Goal: Use online tool/utility: Utilize a website feature to perform a specific function

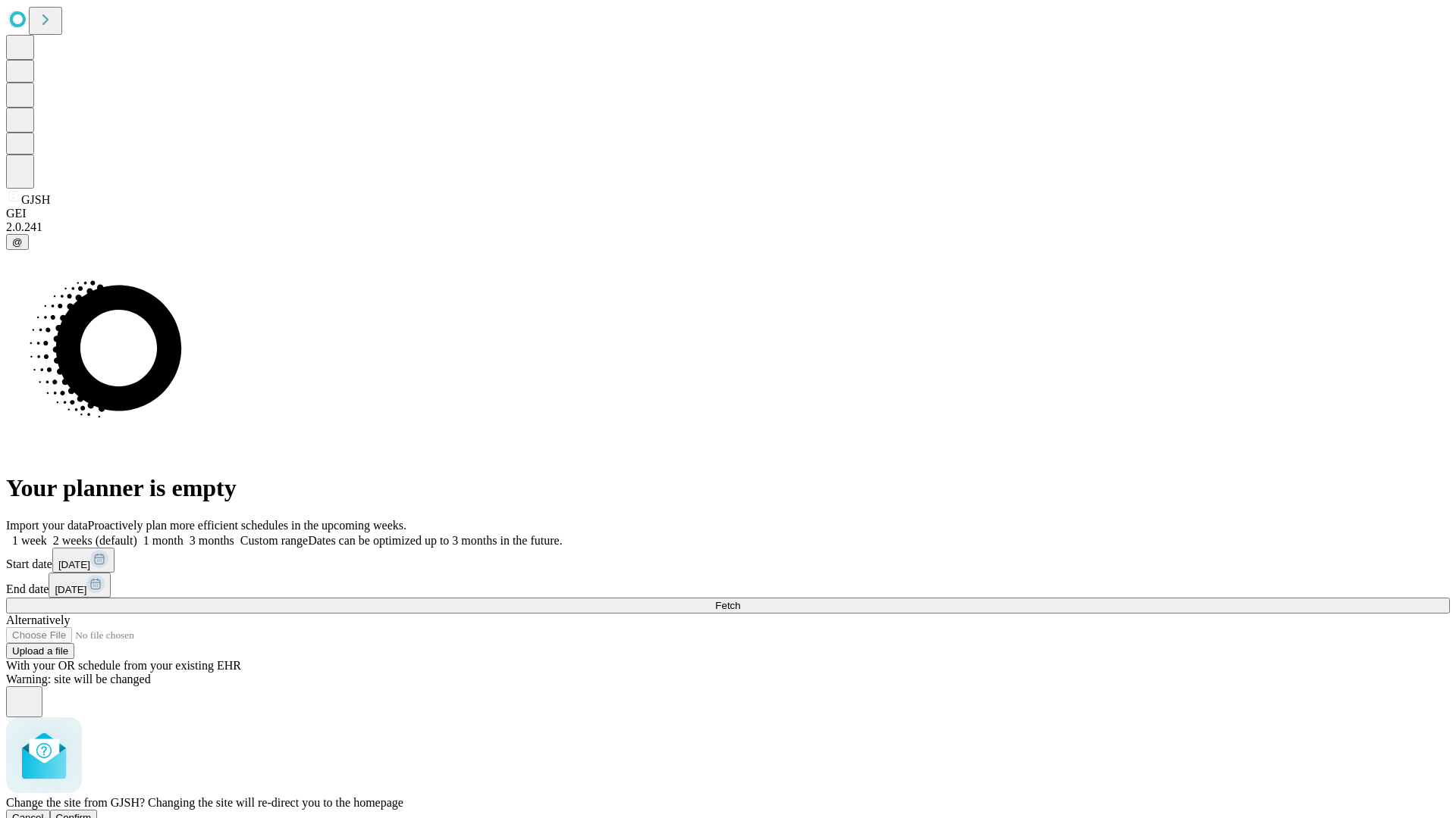
click at [92, 812] on span "Confirm" at bounding box center [74, 818] width 36 height 12
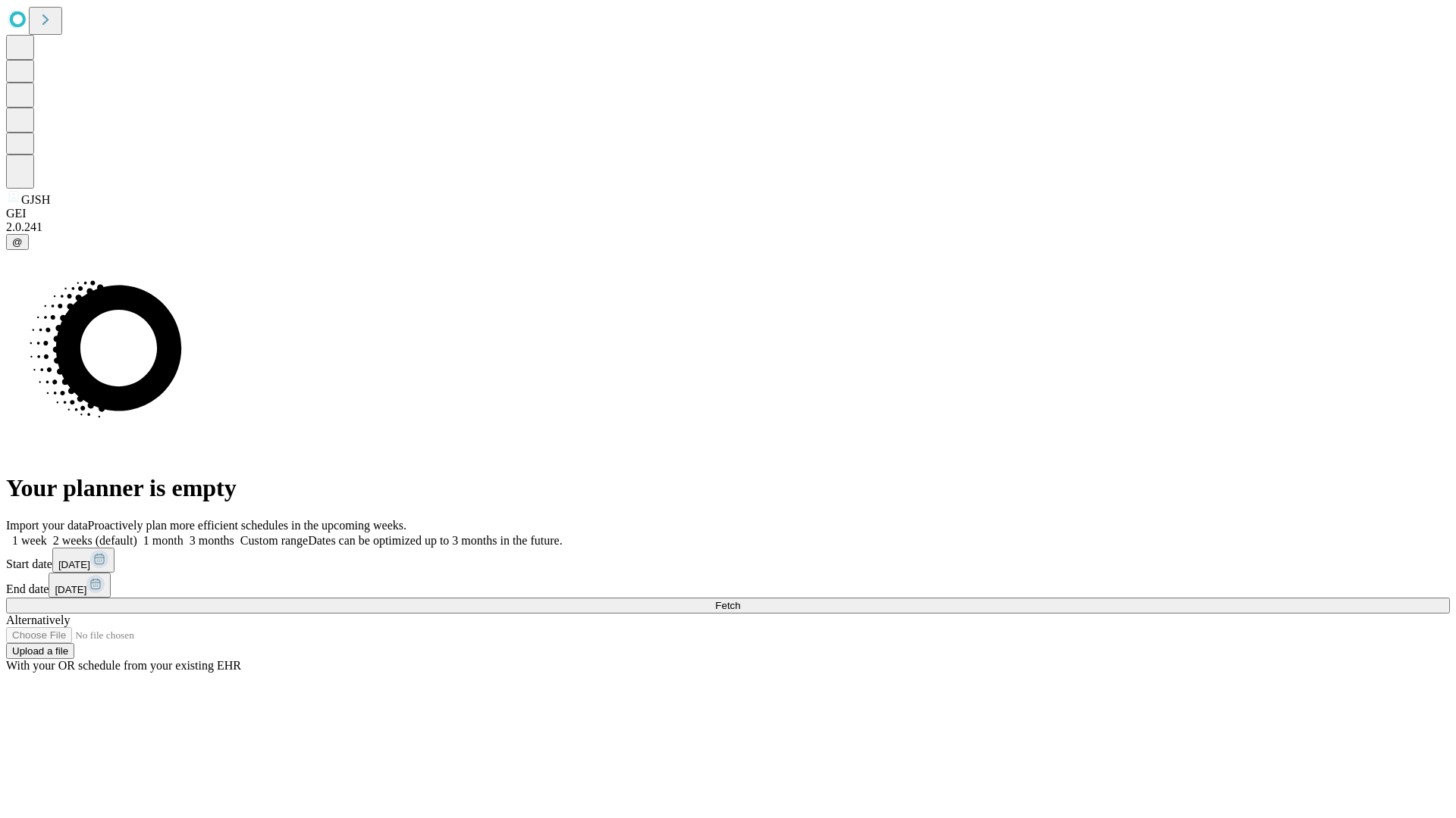
click at [47, 535] on label "1 week" at bounding box center [26, 540] width 41 height 13
click at [740, 600] on span "Fetch" at bounding box center [728, 606] width 25 height 12
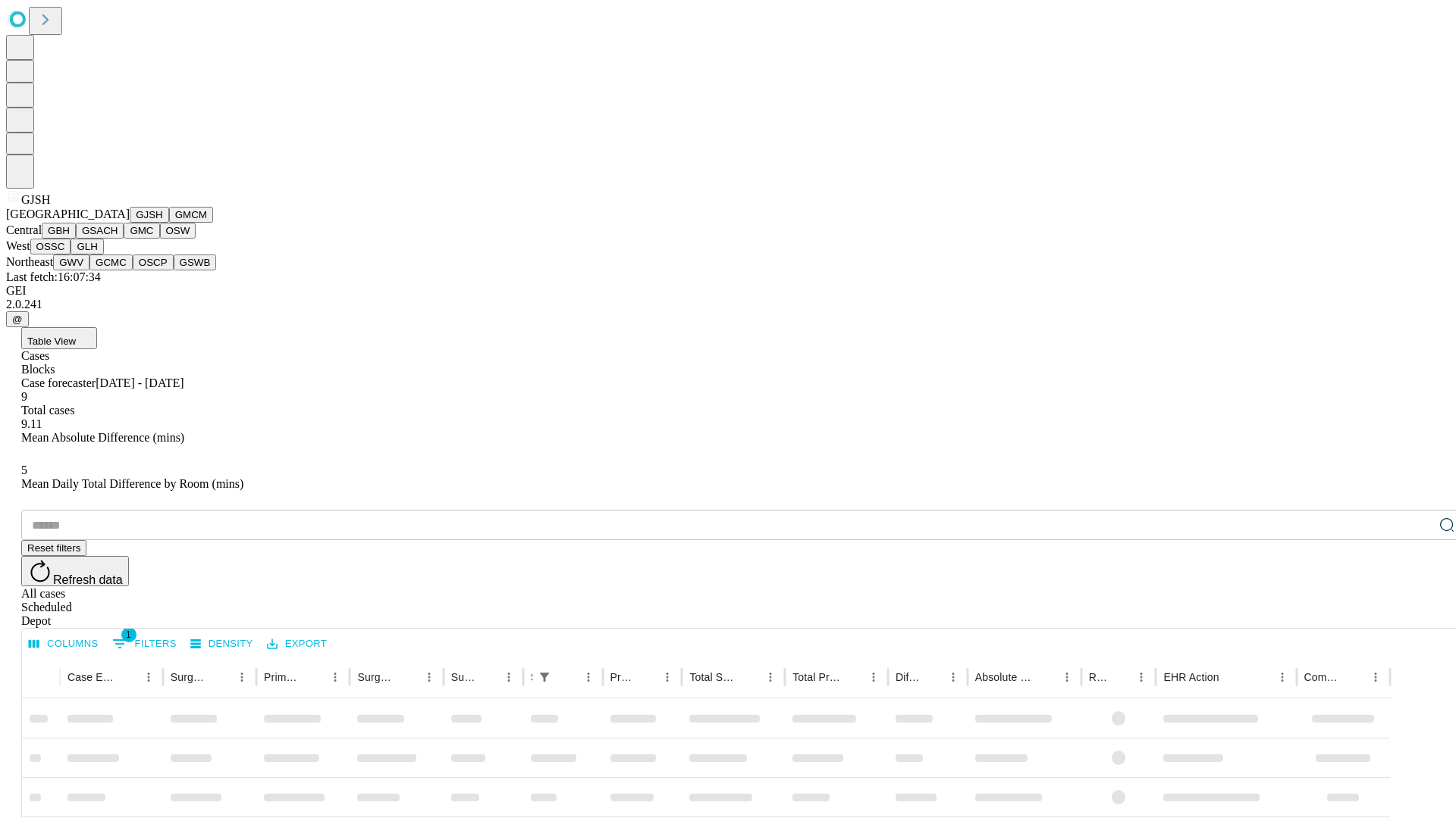
click at [169, 222] on button "GMCM" at bounding box center [191, 215] width 44 height 15
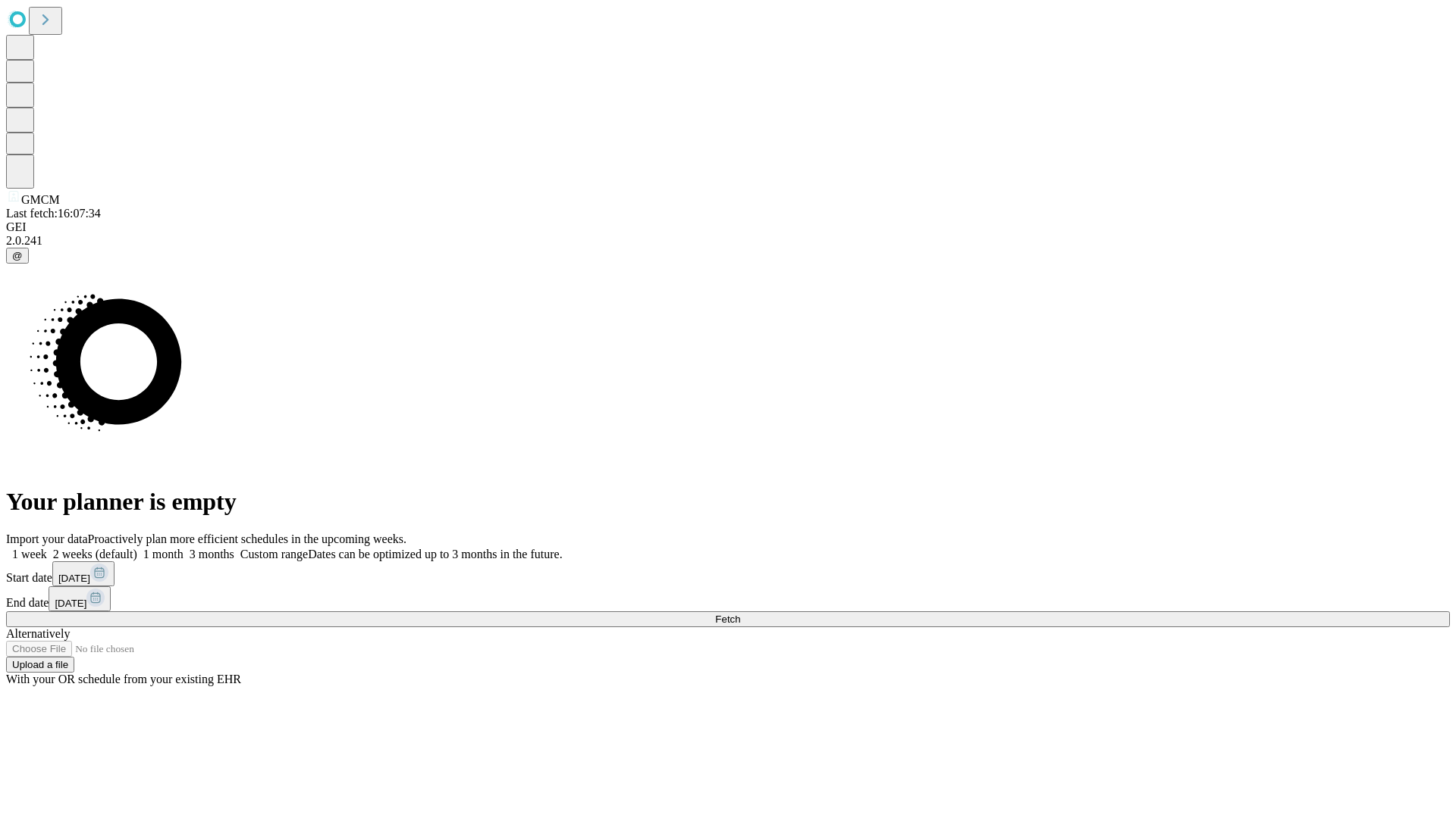
click at [47, 548] on label "1 week" at bounding box center [26, 554] width 41 height 13
click at [740, 614] on span "Fetch" at bounding box center [728, 620] width 25 height 12
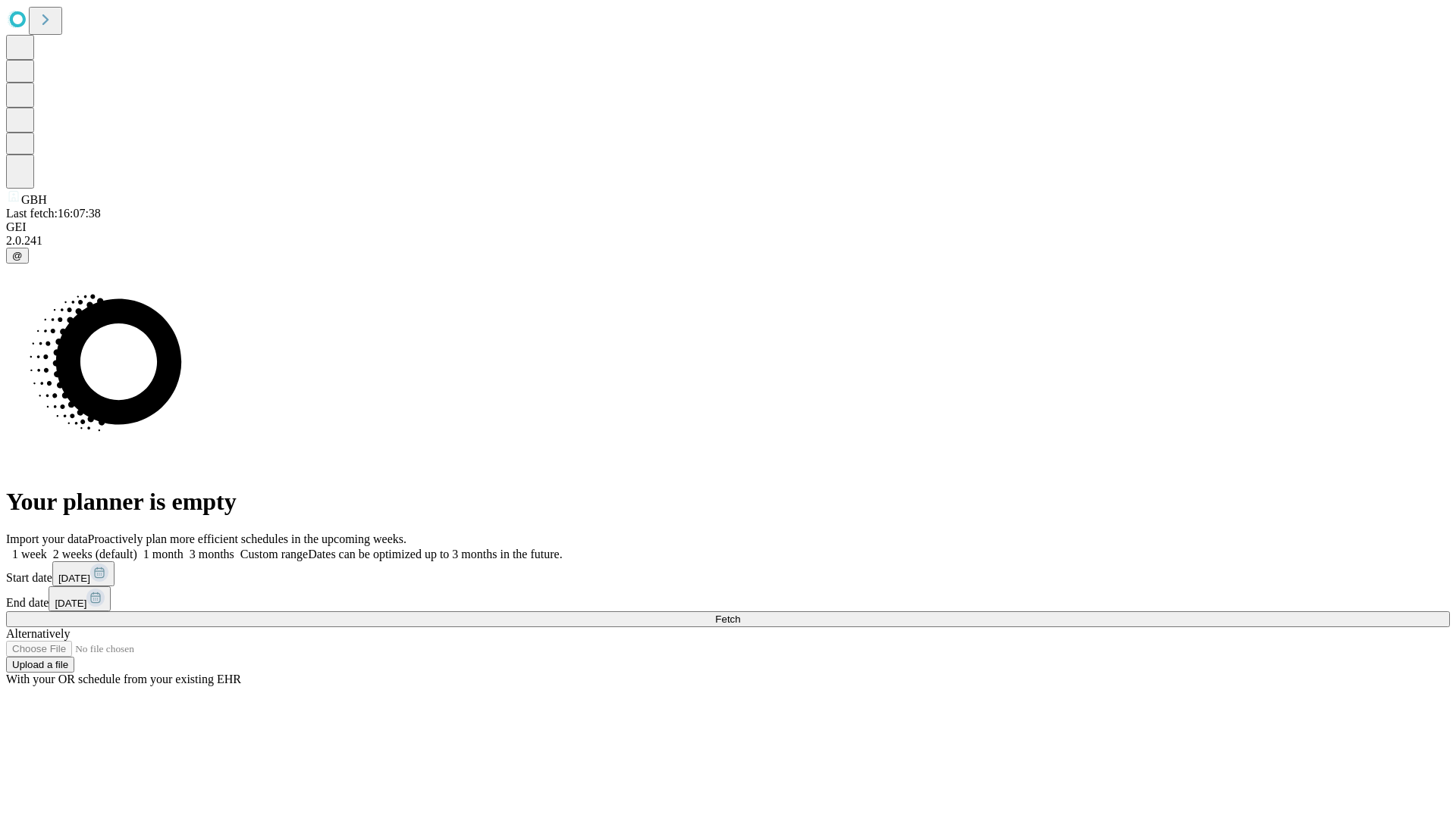
click at [740, 614] on span "Fetch" at bounding box center [728, 620] width 25 height 12
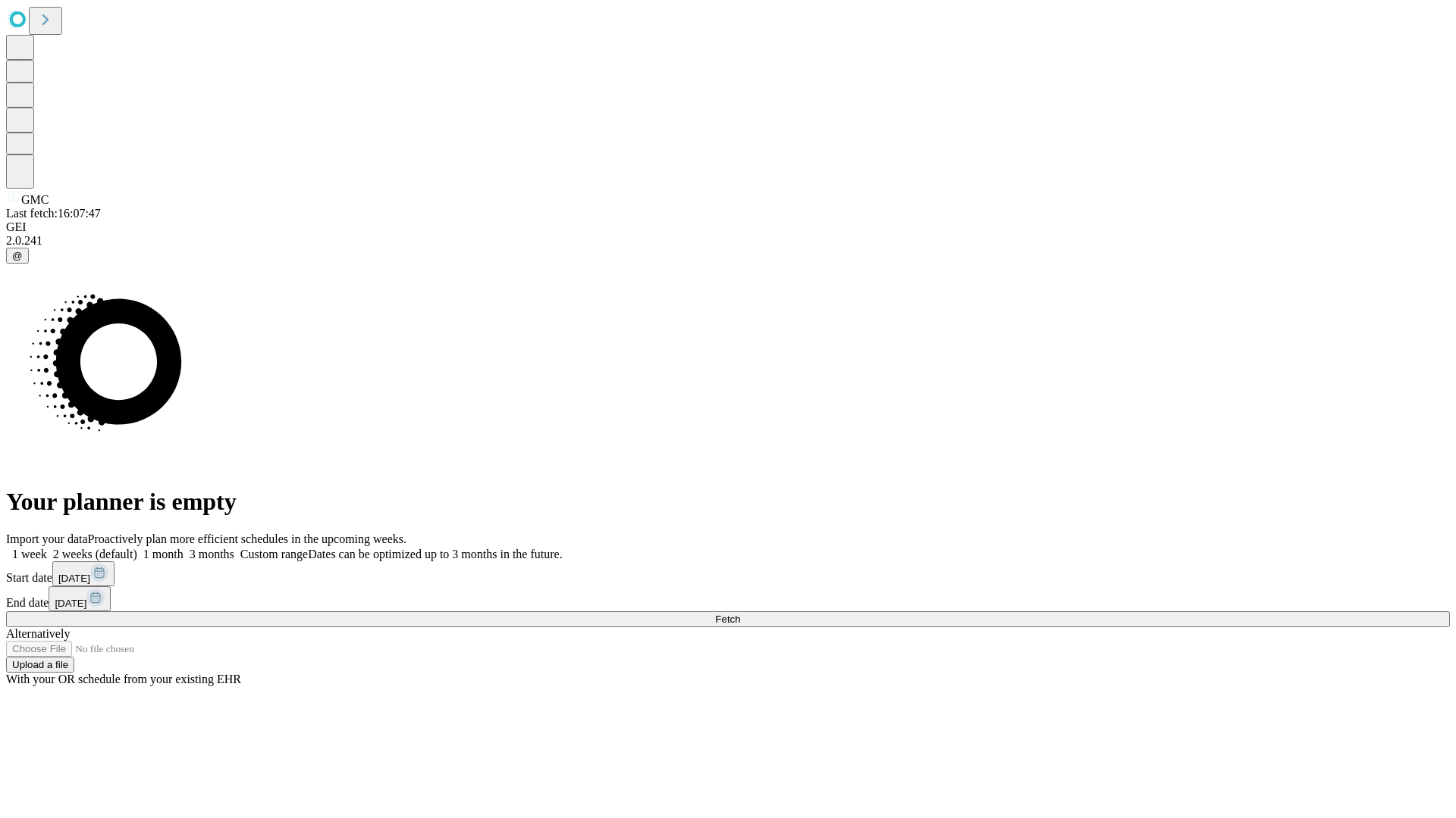
click at [47, 548] on label "1 week" at bounding box center [26, 554] width 41 height 13
click at [740, 614] on span "Fetch" at bounding box center [728, 620] width 25 height 12
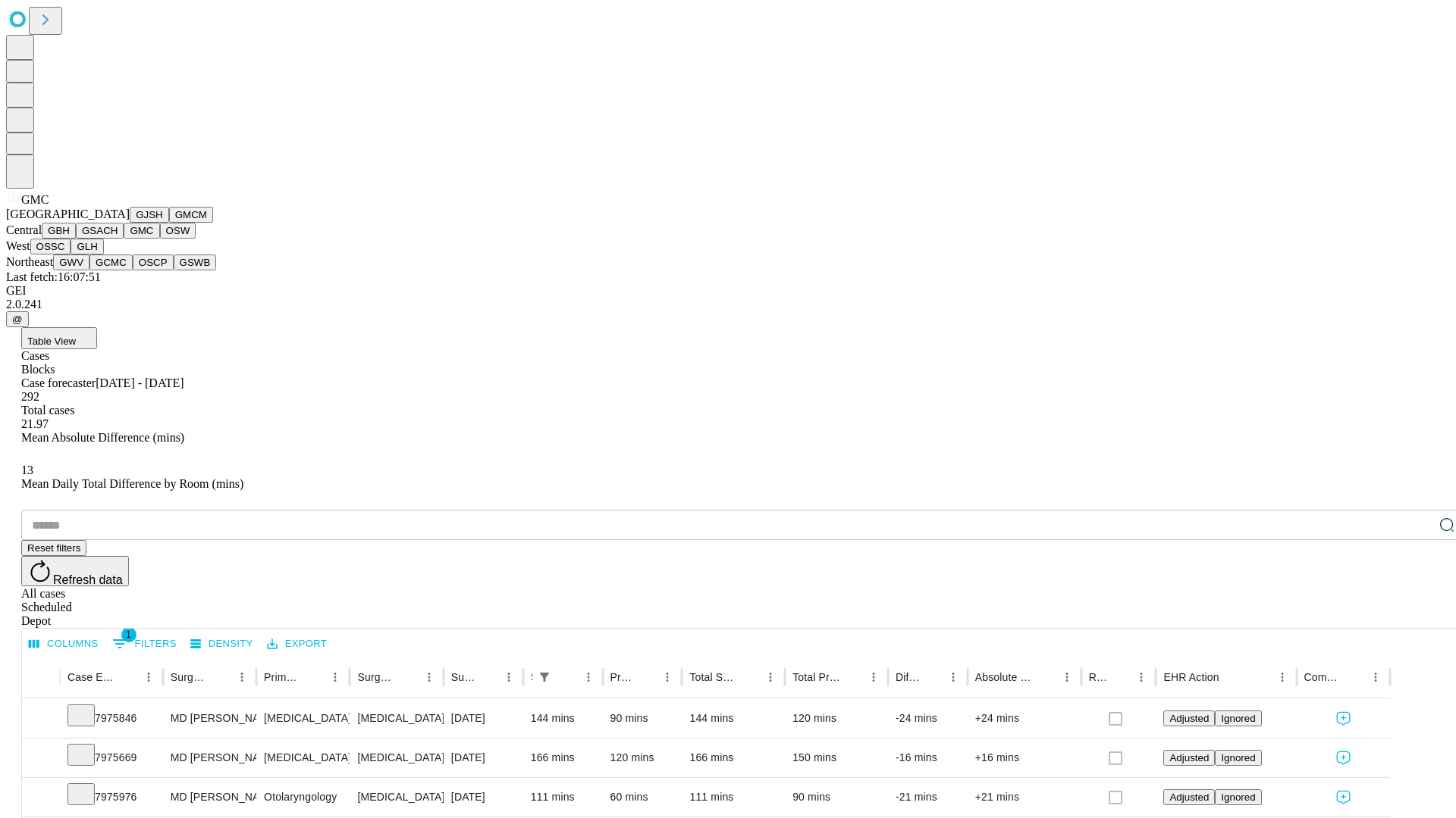
click at [160, 239] on button "OSW" at bounding box center [178, 230] width 37 height 15
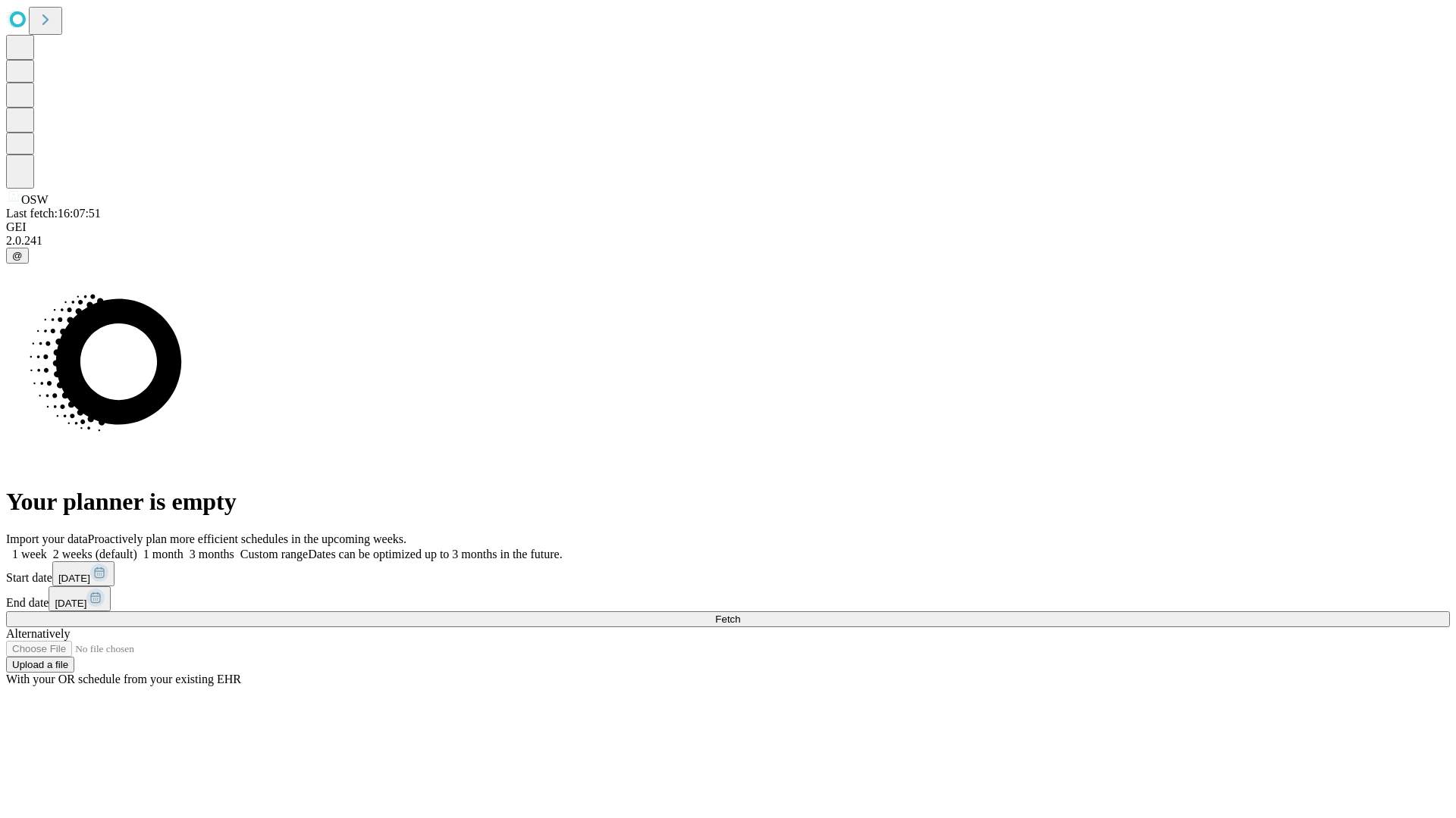
click at [47, 548] on label "1 week" at bounding box center [26, 554] width 41 height 13
click at [740, 614] on span "Fetch" at bounding box center [728, 620] width 25 height 12
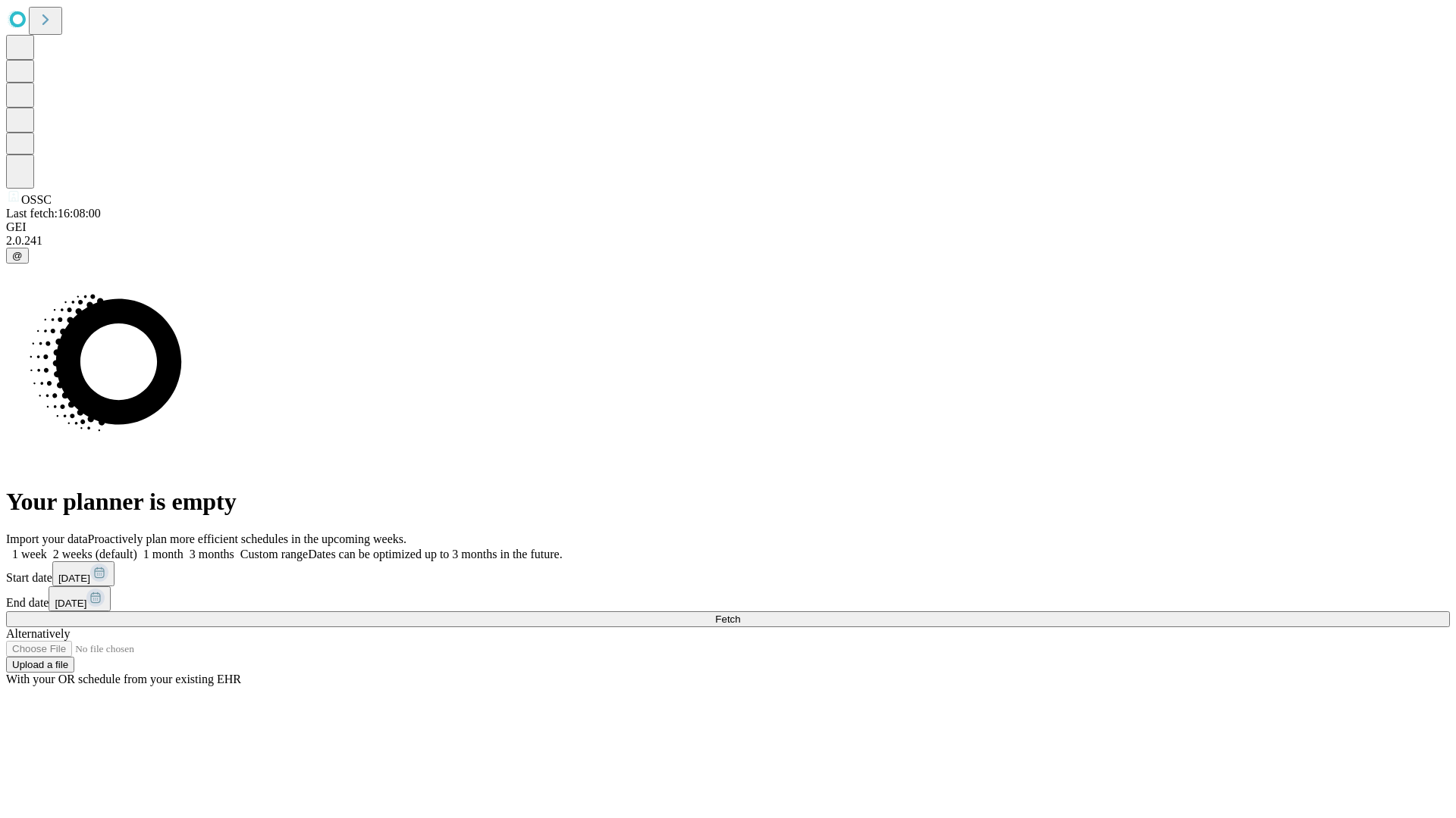
click at [47, 548] on label "1 week" at bounding box center [26, 554] width 41 height 13
click at [740, 614] on span "Fetch" at bounding box center [728, 620] width 25 height 12
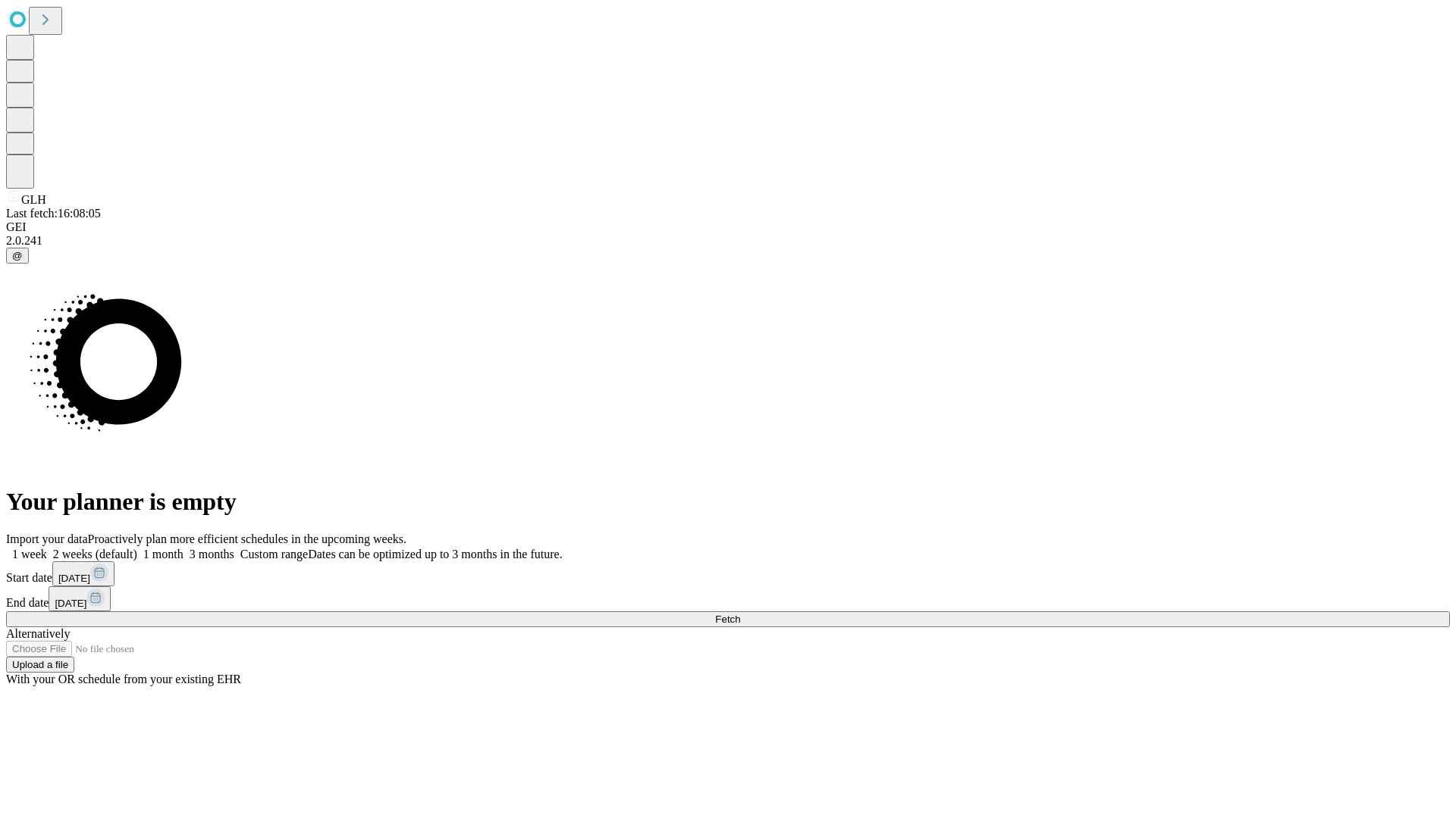
click at [47, 548] on label "1 week" at bounding box center [26, 554] width 41 height 13
click at [740, 614] on span "Fetch" at bounding box center [728, 620] width 25 height 12
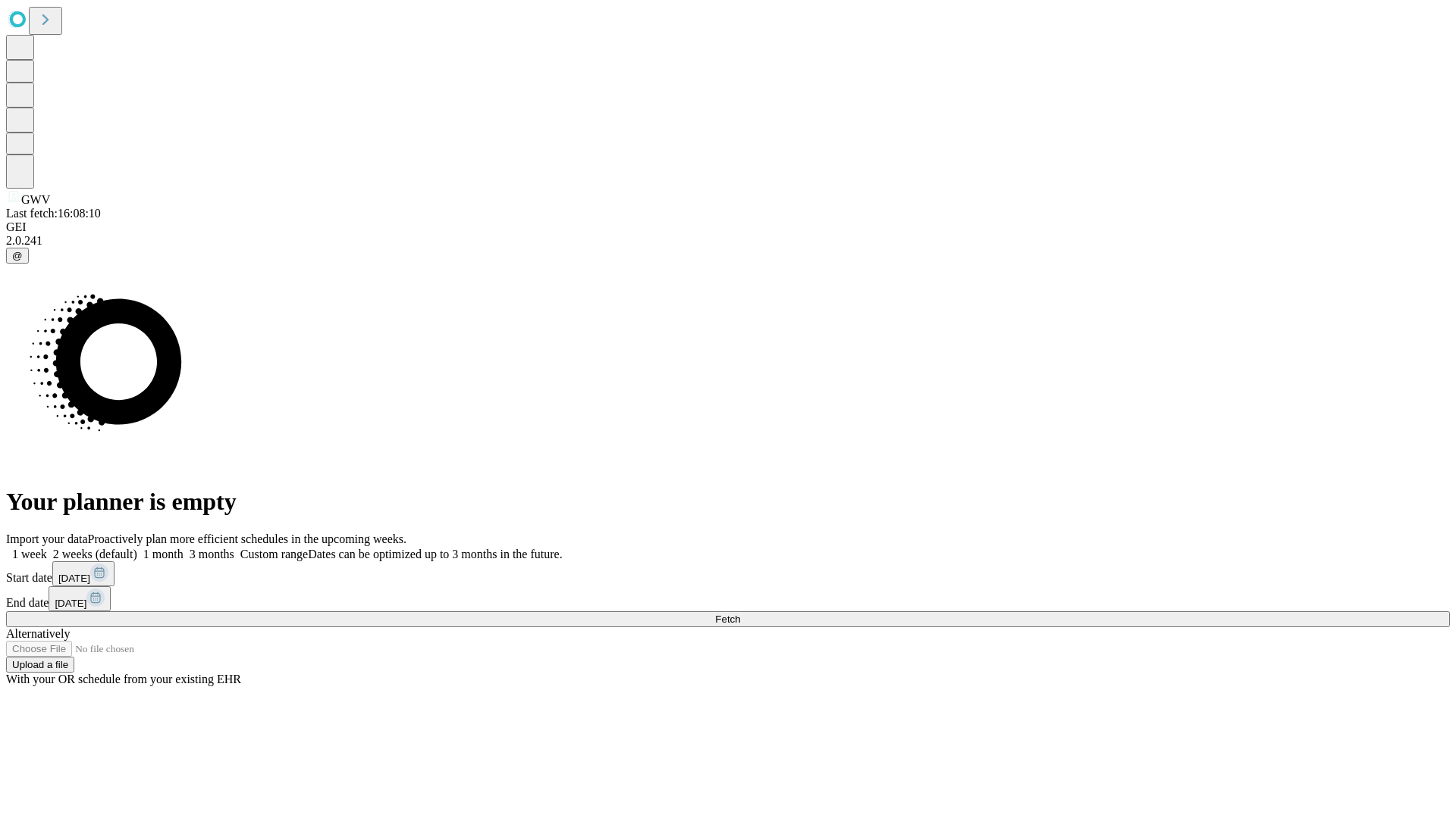
click at [47, 548] on label "1 week" at bounding box center [26, 554] width 41 height 13
click at [740, 614] on span "Fetch" at bounding box center [728, 620] width 25 height 12
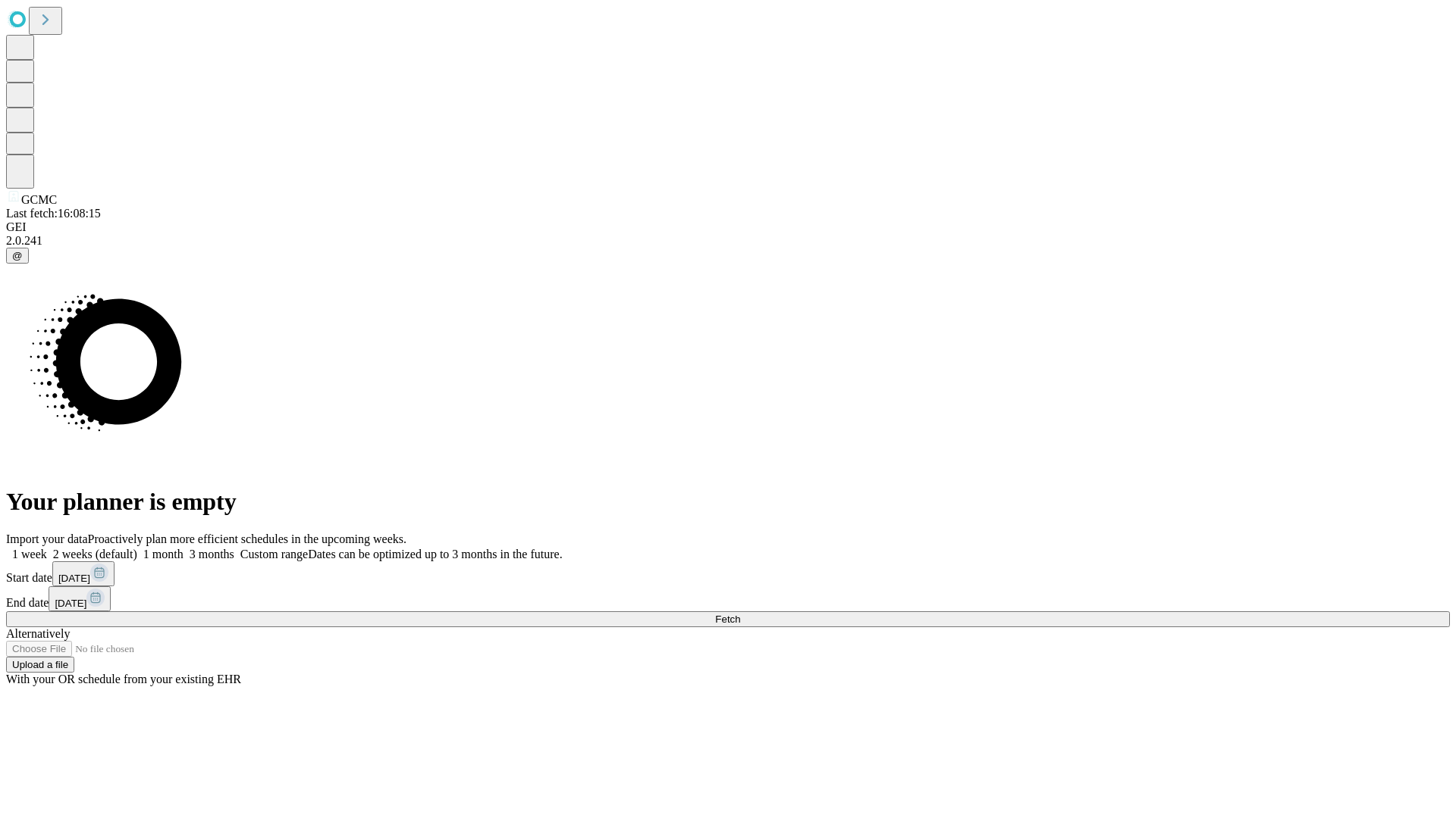
click at [47, 548] on label "1 week" at bounding box center [26, 554] width 41 height 13
click at [740, 614] on span "Fetch" at bounding box center [728, 620] width 25 height 12
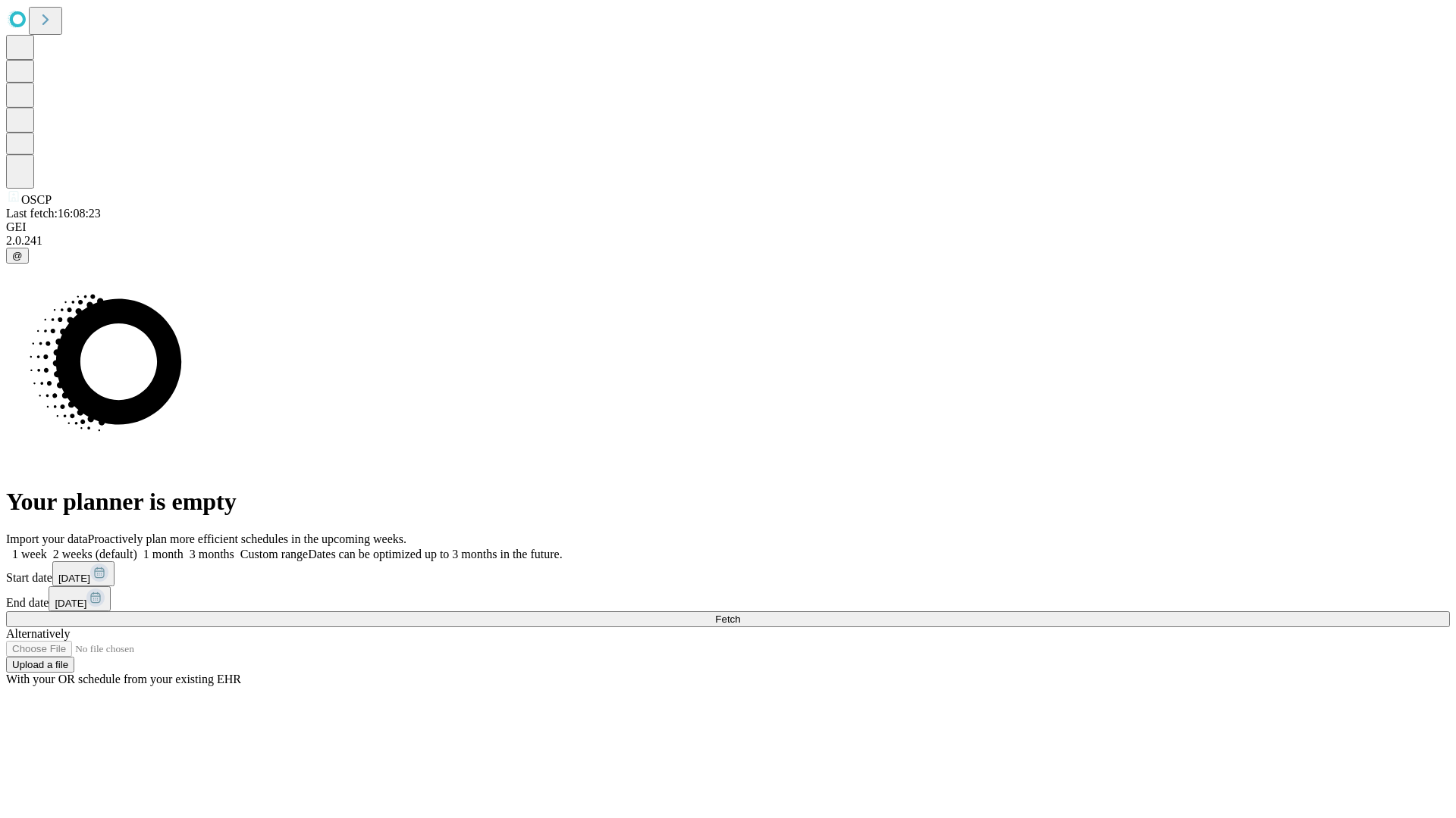
click at [47, 548] on label "1 week" at bounding box center [26, 554] width 41 height 13
click at [740, 614] on span "Fetch" at bounding box center [728, 620] width 25 height 12
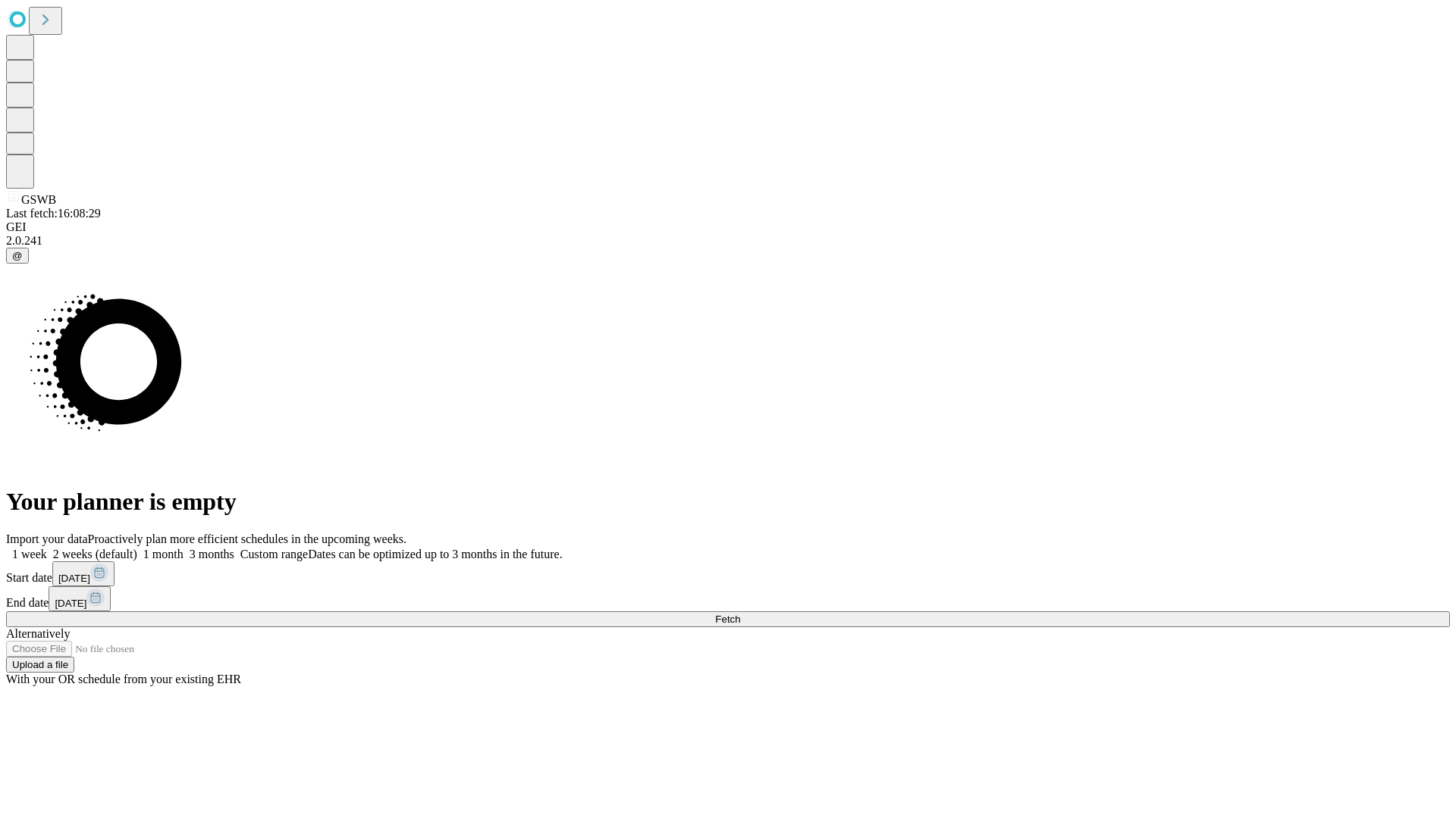
click at [740, 614] on span "Fetch" at bounding box center [728, 620] width 25 height 12
